Goal: Task Accomplishment & Management: Manage account settings

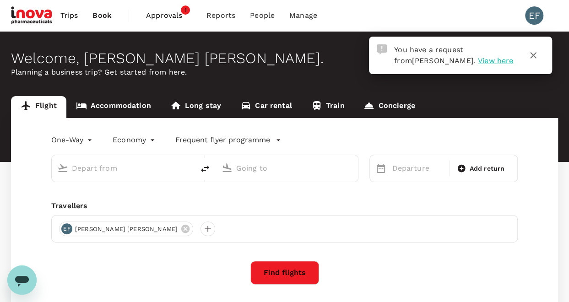
type input "roundtrip"
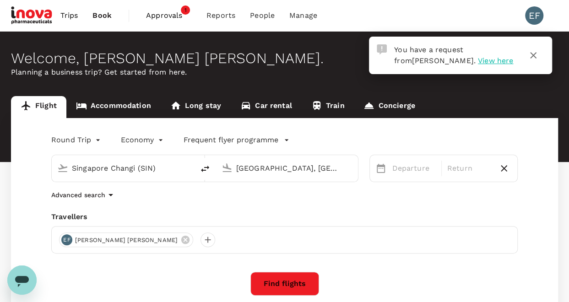
type input "Singapore Changi (SIN)"
type input "[GEOGRAPHIC_DATA], [GEOGRAPHIC_DATA] (any)"
click at [162, 11] on span "Approvals" at bounding box center [169, 15] width 46 height 11
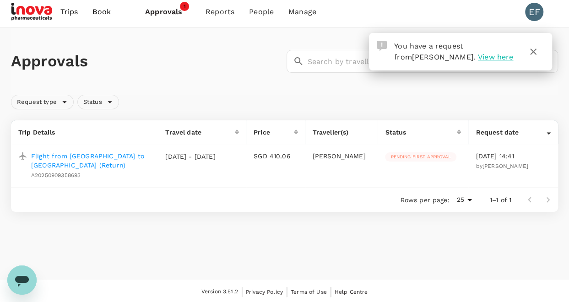
scroll to position [5, 0]
click at [92, 157] on p "Flight from [GEOGRAPHIC_DATA] to [GEOGRAPHIC_DATA] (Return)" at bounding box center [91, 160] width 120 height 18
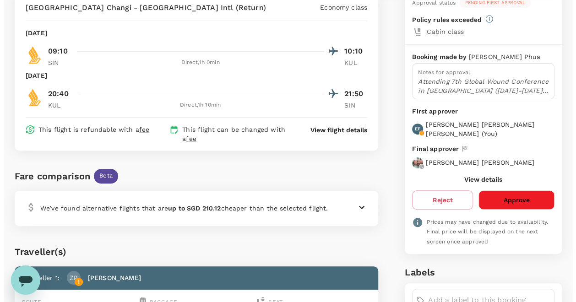
scroll to position [92, 0]
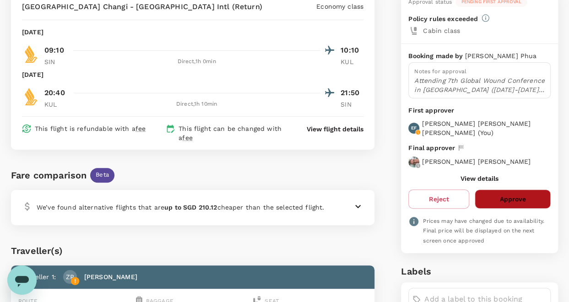
click at [502, 191] on button "Approve" at bounding box center [513, 199] width 76 height 19
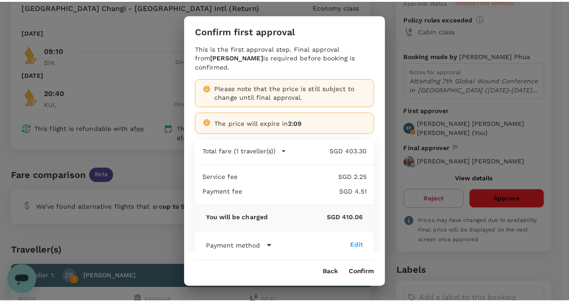
scroll to position [6, 0]
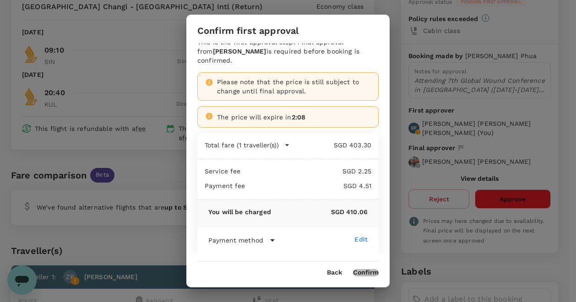
click at [371, 271] on button "Confirm" at bounding box center [366, 272] width 26 height 7
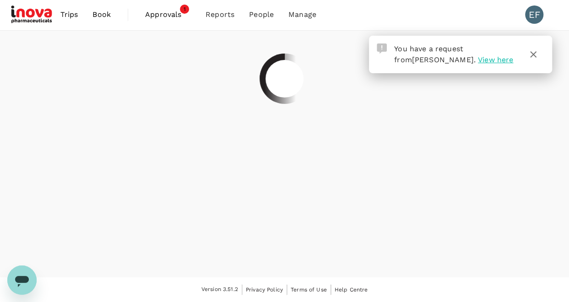
scroll to position [0, 0]
